Goal: Information Seeking & Learning: Learn about a topic

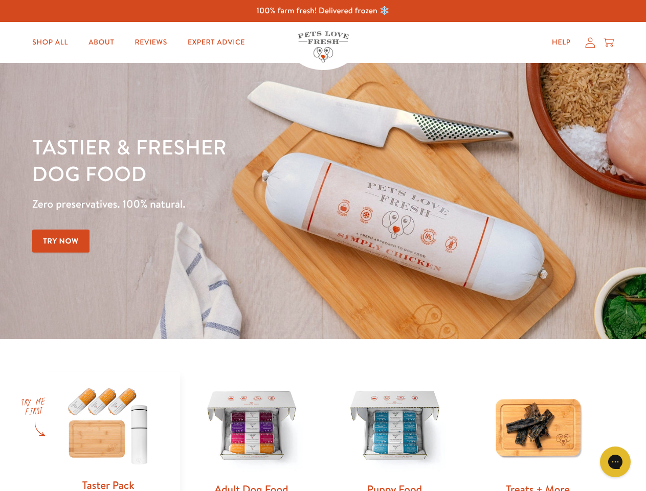
click at [323, 245] on div "Tastier & fresher dog food Zero preservatives. 100% natural. Try Now" at bounding box center [225, 200] width 387 height 135
click at [615, 462] on icon "Gorgias live chat" at bounding box center [615, 461] width 10 height 10
